Goal: Find specific page/section: Find specific page/section

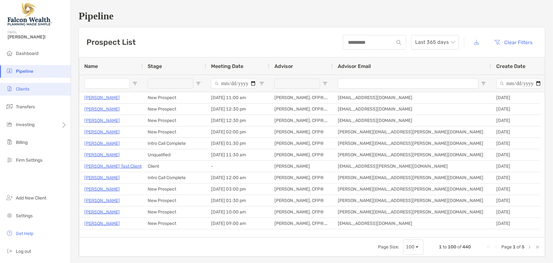
click at [20, 91] on span "Clients" at bounding box center [23, 88] width 14 height 5
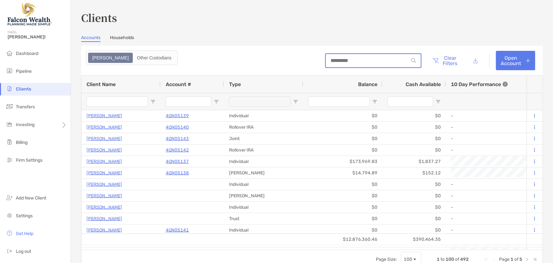
click at [352, 60] on input at bounding box center [367, 60] width 83 height 5
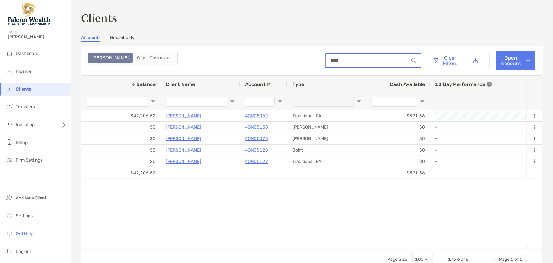
type input "****"
